Goal: Task Accomplishment & Management: Manage account settings

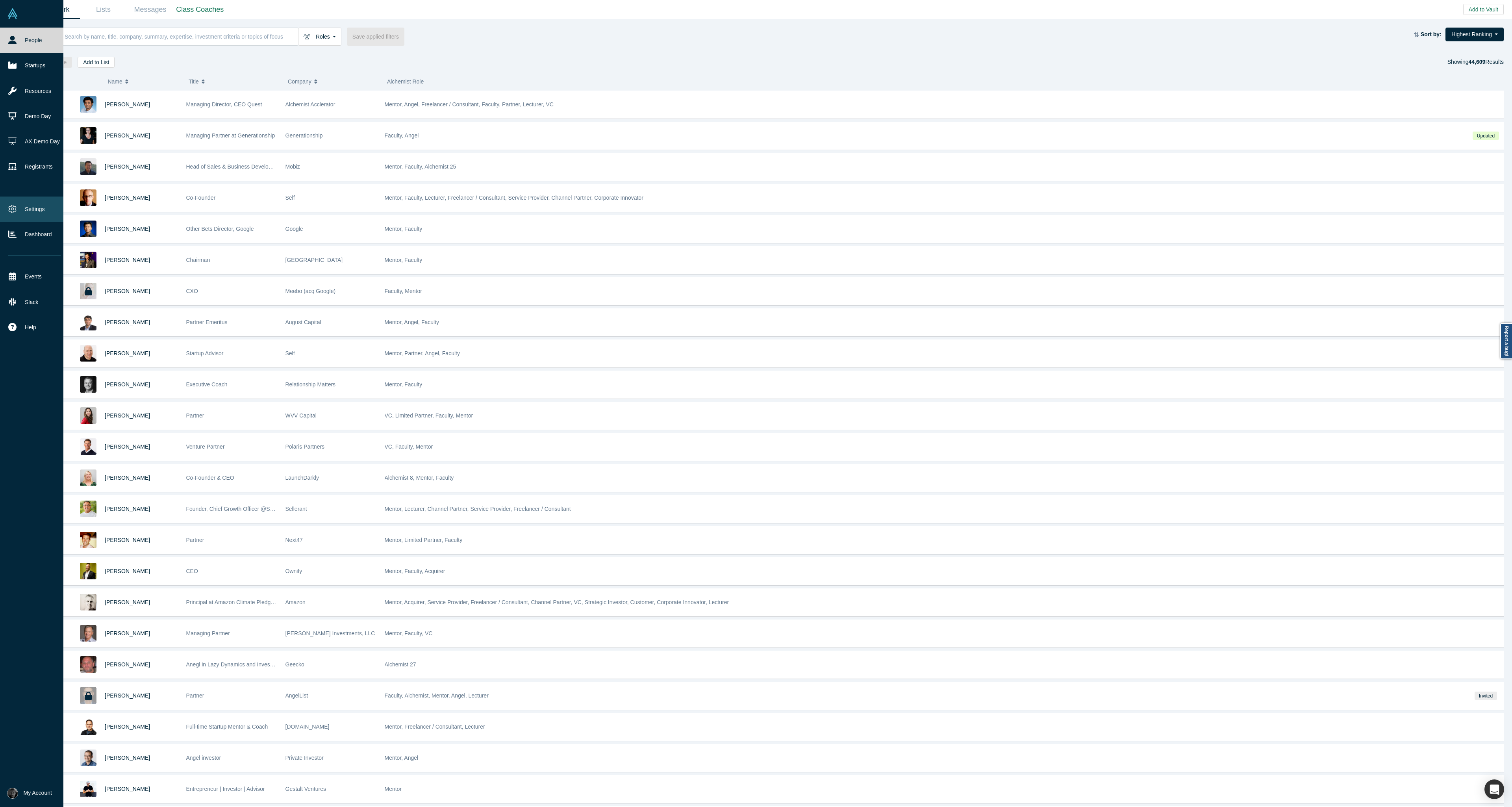
click at [29, 216] on link "Settings" at bounding box center [35, 209] width 69 height 25
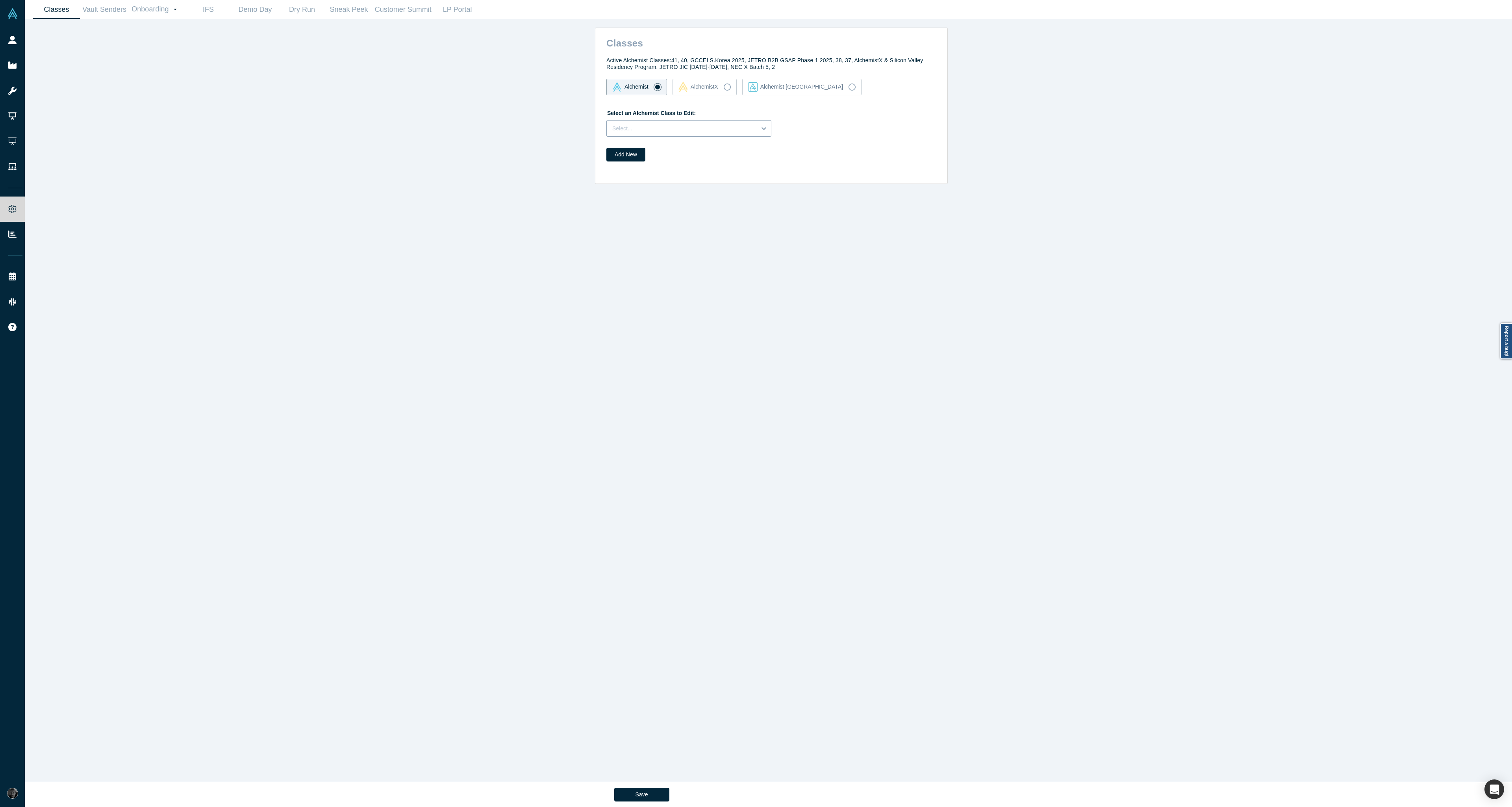
click at [709, 132] on div at bounding box center [682, 129] width 139 height 10
click at [702, 163] on div "40" at bounding box center [689, 163] width 165 height 14
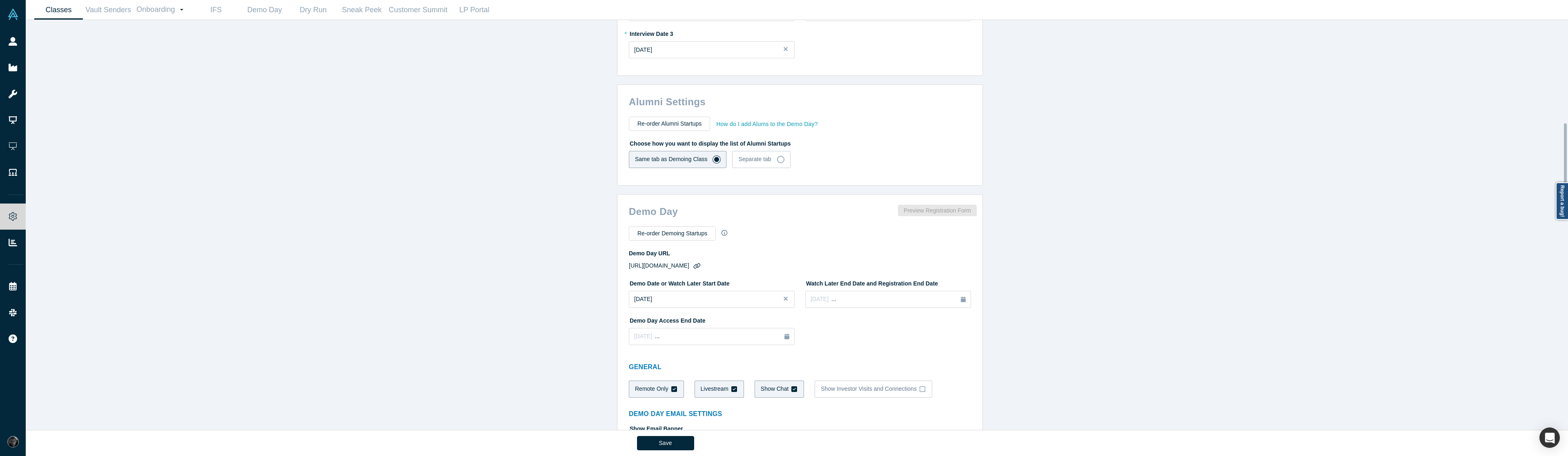
scroll to position [490, 0]
drag, startPoint x: 681, startPoint y: 316, endPoint x: 659, endPoint y: 325, distance: 23.8
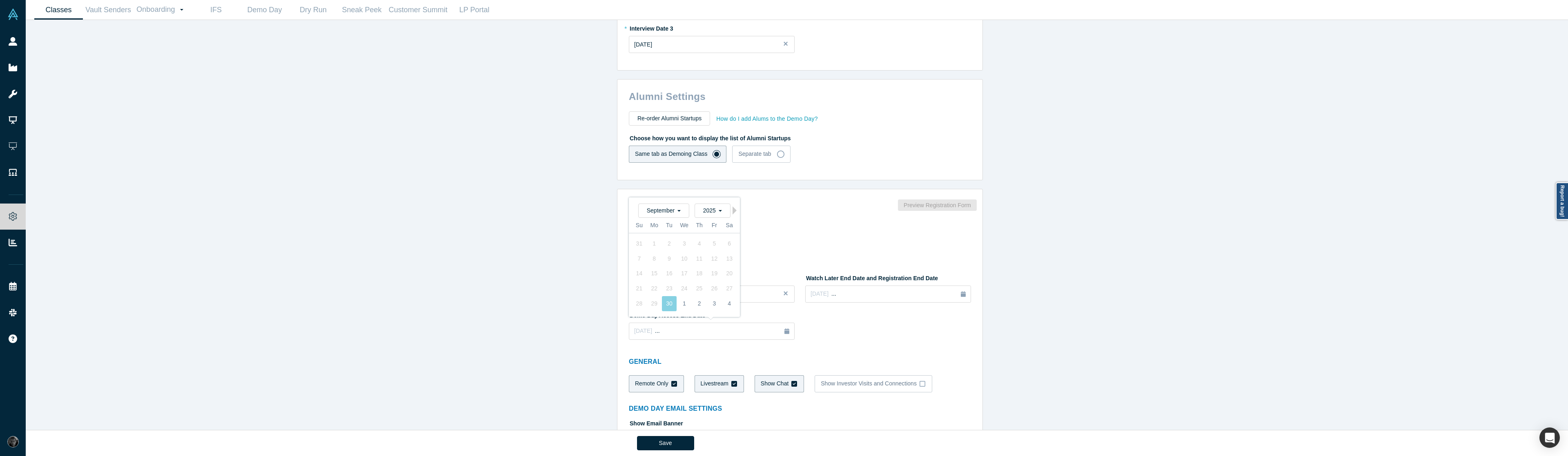
click at [1106, 334] on div "Classes Active Alchemist Classes: 41, 40, GCCEI S.Korea 2025, JETRO B2B GSAP Ph…" at bounding box center [800, 228] width 1548 height 416
